Goal: Task Accomplishment & Management: Use online tool/utility

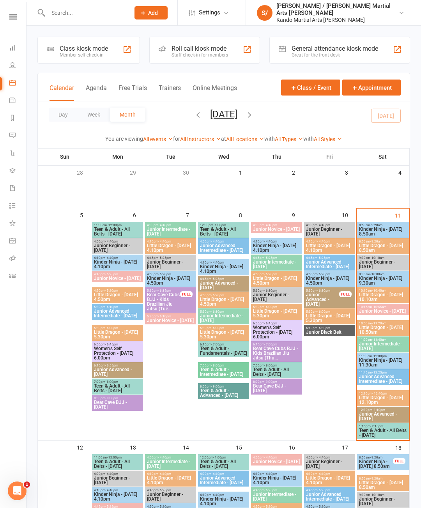
click at [378, 225] on span "- 9:20am" at bounding box center [376, 225] width 12 height 4
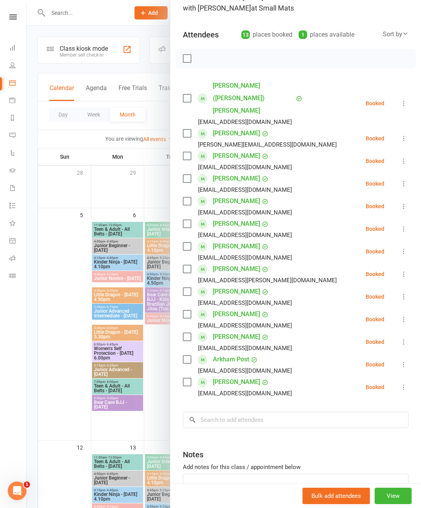
scroll to position [96, 0]
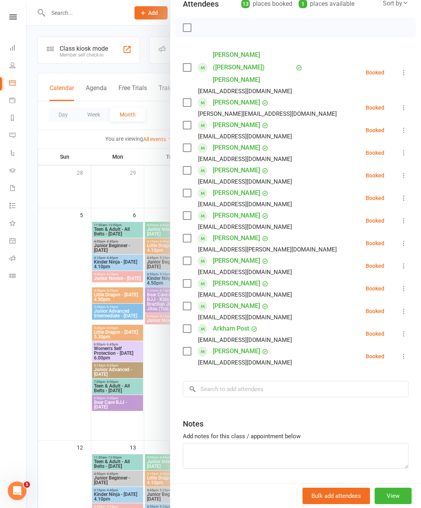
click at [400, 171] on button at bounding box center [403, 175] width 9 height 9
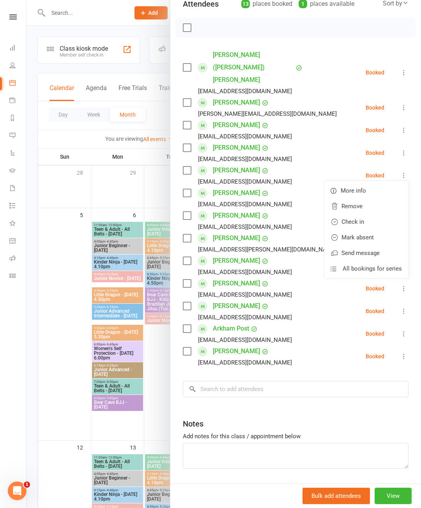
click at [376, 214] on link "Check in" at bounding box center [366, 222] width 84 height 16
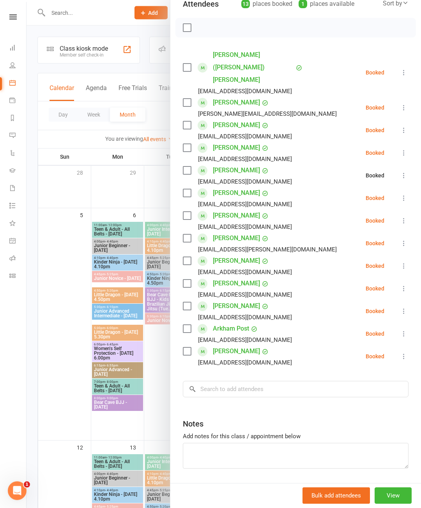
scroll to position [20, 0]
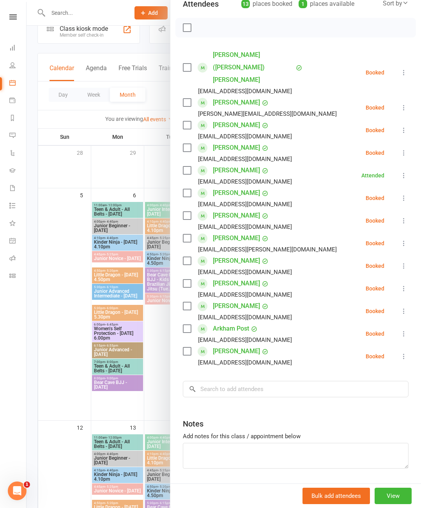
click at [403, 239] on icon at bounding box center [404, 243] width 8 height 8
click at [361, 282] on link "Check in" at bounding box center [366, 290] width 84 height 16
click at [404, 285] on icon at bounding box center [404, 289] width 8 height 8
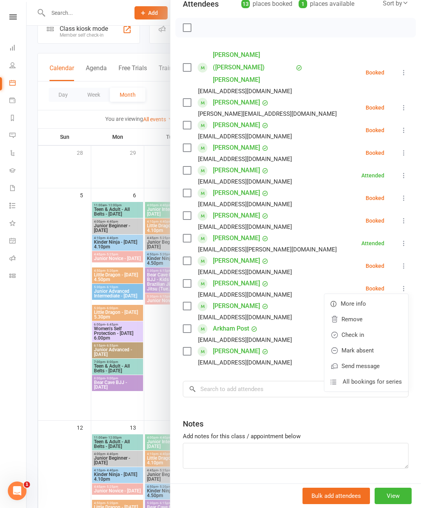
click at [368, 327] on link "Check in" at bounding box center [366, 335] width 84 height 16
click at [404, 104] on icon at bounding box center [404, 108] width 8 height 8
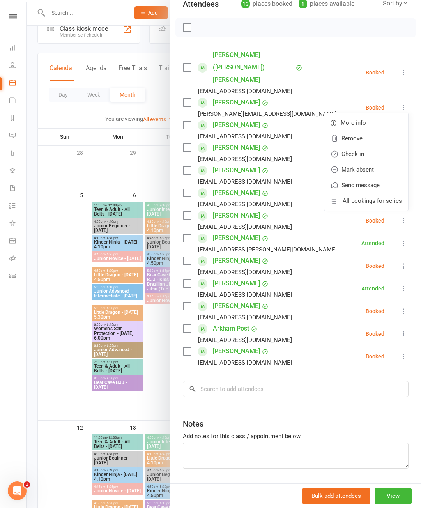
click at [373, 146] on link "Check in" at bounding box center [366, 154] width 84 height 16
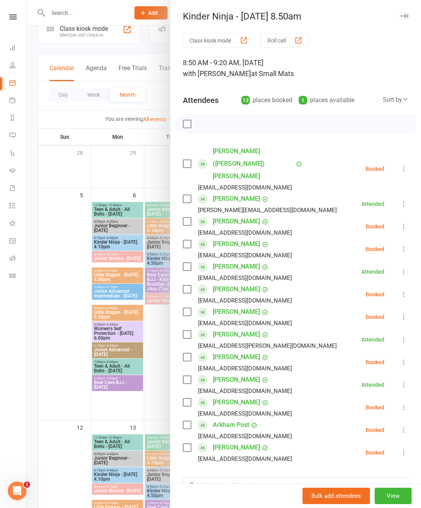
scroll to position [0, 0]
click at [401, 97] on div "Sort by" at bounding box center [396, 100] width 26 height 10
click at [374, 132] on link "First name" at bounding box center [369, 132] width 77 height 16
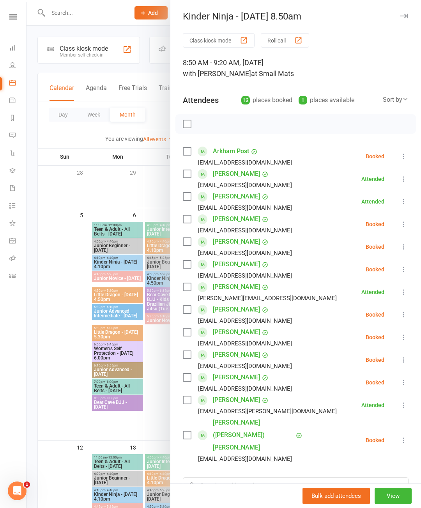
click at [413, 148] on div "Class kiosk mode Roll call 8:50 AM - 9:20 AM, [DATE] with [PERSON_NAME] at Smal…" at bounding box center [295, 318] width 251 height 571
click at [399, 156] on button at bounding box center [403, 156] width 9 height 9
click at [373, 201] on link "Check in" at bounding box center [366, 203] width 84 height 16
click at [410, 244] on div "Class kiosk mode Roll call 8:50 AM - 9:20 AM, [DATE] with [PERSON_NAME] at Smal…" at bounding box center [295, 318] width 251 height 571
click at [400, 250] on button at bounding box center [403, 246] width 9 height 9
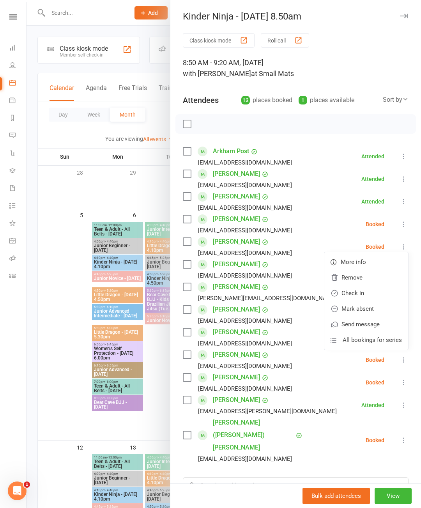
click at [370, 296] on link "Check in" at bounding box center [366, 293] width 84 height 16
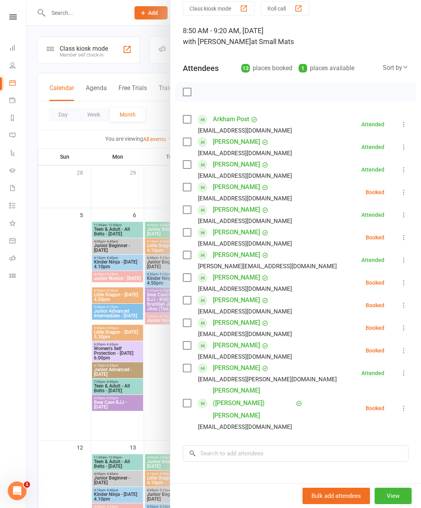
scroll to position [34, 0]
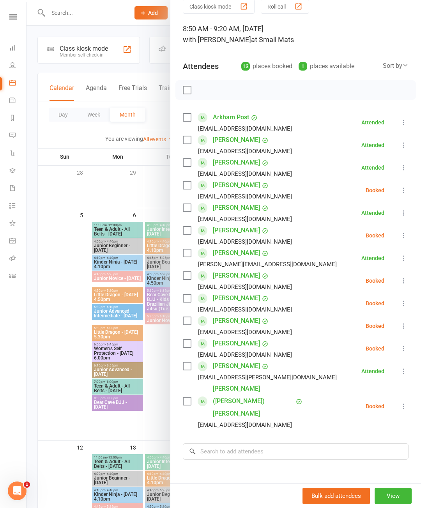
click at [402, 235] on icon at bounding box center [404, 236] width 8 height 8
click at [374, 283] on link "Check in" at bounding box center [366, 282] width 84 height 16
